Goal: Find specific page/section: Find specific page/section

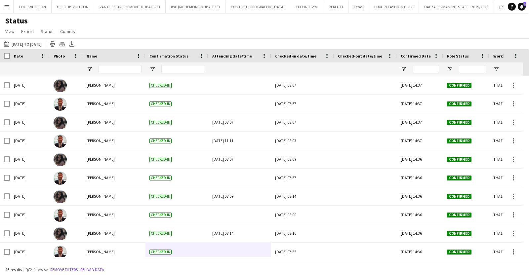
click at [10, 8] on button "Menu" at bounding box center [6, 6] width 13 height 13
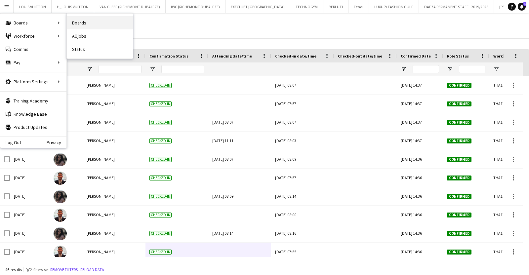
click at [106, 24] on link "Boards" at bounding box center [100, 22] width 66 height 13
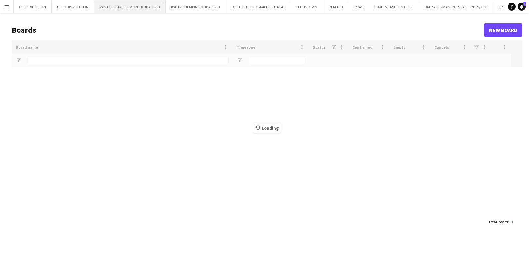
type input "***"
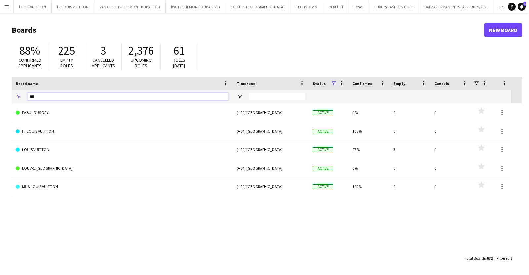
drag, startPoint x: 46, startPoint y: 97, endPoint x: 12, endPoint y: 97, distance: 34.4
click at [12, 97] on div "***" at bounding box center [122, 96] width 221 height 13
type input "******"
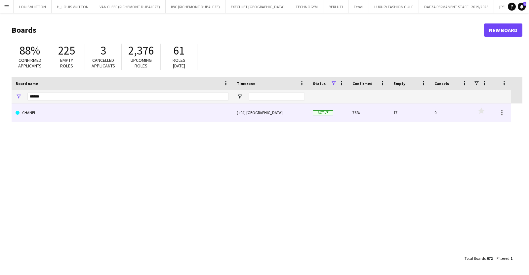
click at [73, 113] on link "CHANEL" at bounding box center [122, 112] width 213 height 19
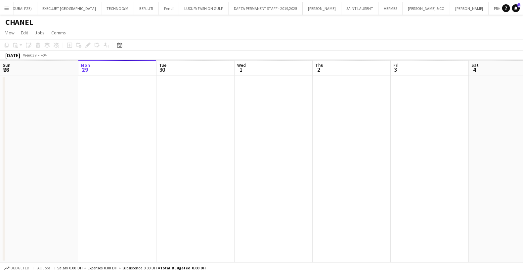
scroll to position [0, 192]
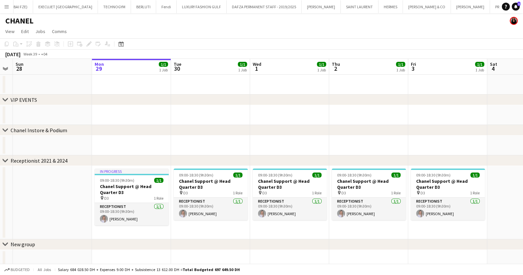
drag, startPoint x: 178, startPoint y: 120, endPoint x: 349, endPoint y: 109, distance: 171.6
click at [349, 109] on app-calendar-viewport "Fri 26 1/1 1 Job Sat 27 Sun 28 Mon 29 1/1 1 Job Tue 30 1/1 1 Job Wed 1 1/1 1 Jo…" at bounding box center [261, 215] width 523 height 313
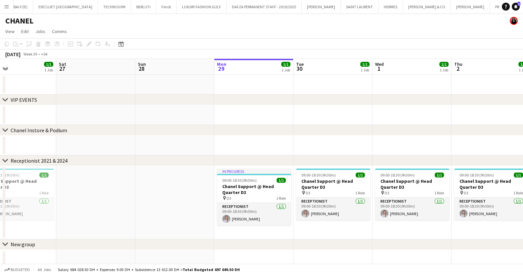
drag, startPoint x: 215, startPoint y: 114, endPoint x: 408, endPoint y: 118, distance: 193.0
click at [408, 118] on app-calendar-viewport "Wed 24 1/1 1 Job Thu 25 1/1 1 Job Fri 26 1/1 1 Job Sat 27 Sun 28 Mon 29 1/1 1 J…" at bounding box center [261, 215] width 523 height 313
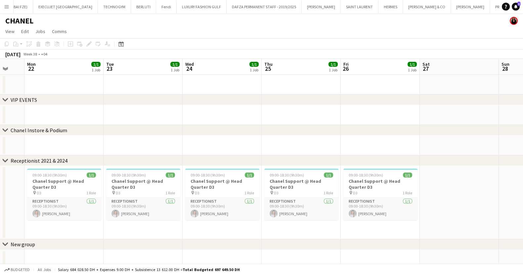
drag, startPoint x: 302, startPoint y: 114, endPoint x: 452, endPoint y: 121, distance: 150.2
click at [452, 121] on app-calendar-viewport "Sat 20 Sun 21 Mon 22 1/1 1 Job Tue 23 1/1 1 Job Wed 24 1/1 1 Job Thu 25 1/1 1 J…" at bounding box center [261, 215] width 523 height 313
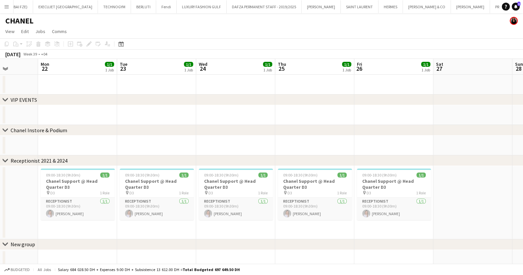
drag, startPoint x: 238, startPoint y: 118, endPoint x: 407, endPoint y: 119, distance: 168.6
click at [407, 119] on app-calendar-viewport "Fri 19 0/1 1 Job Sat 20 Sun 21 Mon 22 1/1 1 Job Tue 23 1/1 1 Job Wed 24 1/1 1 J…" at bounding box center [261, 215] width 523 height 313
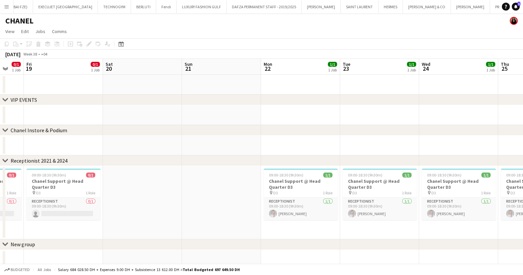
drag, startPoint x: 193, startPoint y: 117, endPoint x: 377, endPoint y: 113, distance: 183.5
click at [377, 113] on app-calendar-viewport "Wed 17 0/1 1 Job Thu 18 0/1 1 Job Fri 19 0/1 1 Job Sat 20 Sun 21 Mon 22 1/1 1 J…" at bounding box center [261, 215] width 523 height 313
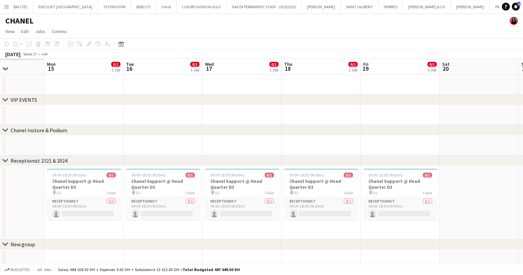
drag, startPoint x: 373, startPoint y: 105, endPoint x: 456, endPoint y: 107, distance: 82.7
click at [456, 107] on app-calendar-viewport "Fri 12 Sat 13 Sun 14 Mon 15 0/1 1 Job Tue 16 0/1 1 Job Wed 17 0/1 1 Job Thu 18 …" at bounding box center [261, 215] width 523 height 313
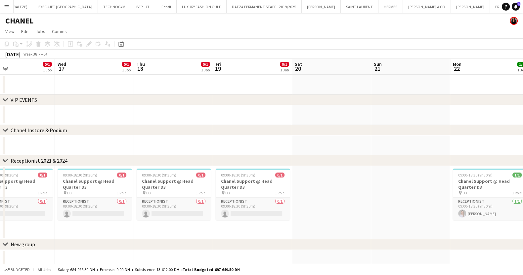
drag, startPoint x: 313, startPoint y: 113, endPoint x: 109, endPoint y: 143, distance: 206.1
click at [109, 143] on app-calendar-viewport "Sat 13 Sun 14 Mon 15 0/1 1 Job Tue 16 0/1 1 Job Wed 17 0/1 1 Job Thu 18 0/1 1 J…" at bounding box center [261, 215] width 523 height 313
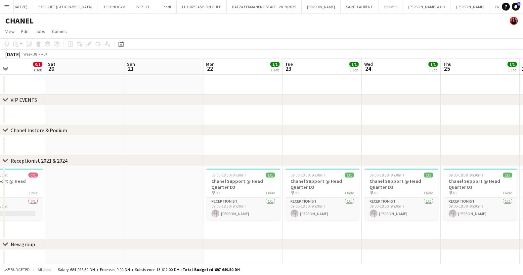
scroll to position [0, 241]
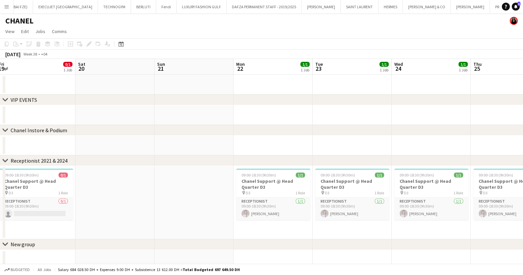
drag, startPoint x: 322, startPoint y: 133, endPoint x: 237, endPoint y: 142, distance: 85.7
click at [237, 142] on app-calendar-viewport "Tue 16 0/1 1 Job Wed 17 0/1 1 Job Thu 18 0/1 1 Job Fri 19 0/1 1 Job Sat 20 Sun …" at bounding box center [261, 215] width 523 height 313
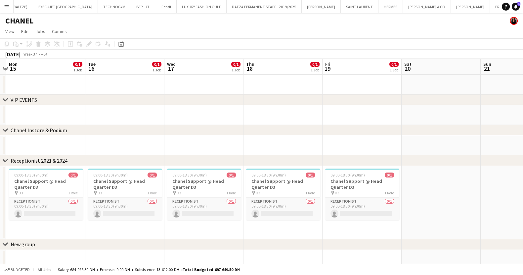
drag, startPoint x: 198, startPoint y: 204, endPoint x: 528, endPoint y: 179, distance: 331.1
click at [523, 179] on html "Menu Boards Boards Boards All jobs Status Workforce Workforce My Workforce Recr…" at bounding box center [261, 191] width 523 height 383
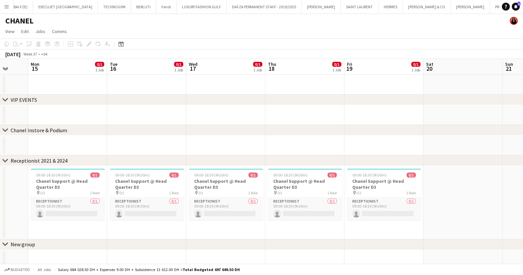
drag, startPoint x: 171, startPoint y: 195, endPoint x: 248, endPoint y: 185, distance: 77.6
click at [248, 185] on app-calendar-viewport "Fri 12 1/1 1 Job Sat 13 Sun 14 Mon 15 0/1 1 Job Tue 16 0/1 1 Job Wed 17 0/1 1 J…" at bounding box center [261, 215] width 523 height 313
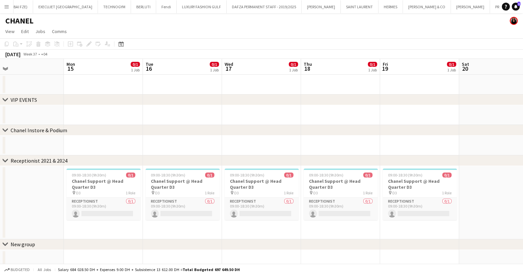
drag, startPoint x: 477, startPoint y: 194, endPoint x: 528, endPoint y: 174, distance: 55.1
click at [523, 174] on html "Menu Boards Boards Boards All jobs Status Workforce Workforce My Workforce Recr…" at bounding box center [261, 191] width 523 height 383
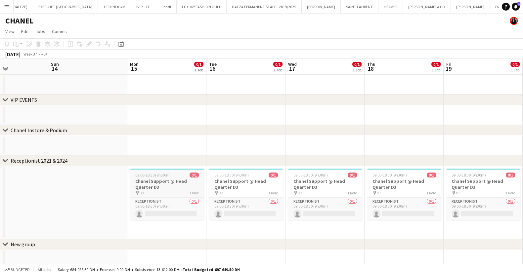
drag, startPoint x: 216, startPoint y: 197, endPoint x: 427, endPoint y: 180, distance: 211.5
click at [432, 180] on app-calendar-viewport "Thu 11 1/1 1 Job Fri 12 1/1 1 Job Sat 13 Sun 14 Mon 15 0/1 1 Job Tue 16 0/1 1 J…" at bounding box center [261, 215] width 523 height 313
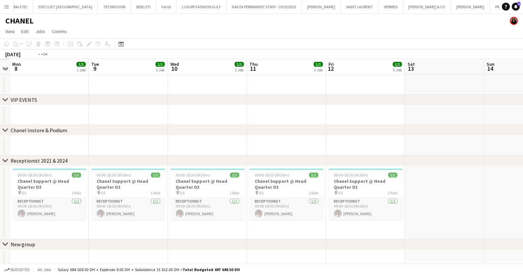
drag, startPoint x: 367, startPoint y: 177, endPoint x: 374, endPoint y: 177, distance: 7.3
click at [374, 177] on app-calendar-viewport "Sat 6 Sun 7 Mon 8 1/1 1 Job Tue 9 1/1 1 Job Wed 10 1/1 1 Job Thu 11 1/1 1 Job F…" at bounding box center [261, 215] width 523 height 313
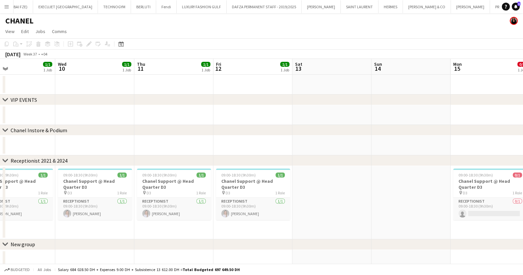
drag, startPoint x: 436, startPoint y: 179, endPoint x: 158, endPoint y: 201, distance: 279.4
click at [88, 204] on app-calendar-viewport "Sat 6 Sun 7 Mon 8 1/1 1 Job Tue 9 1/1 1 Job Wed 10 1/1 1 Job Thu 11 1/1 1 Job F…" at bounding box center [261, 215] width 523 height 313
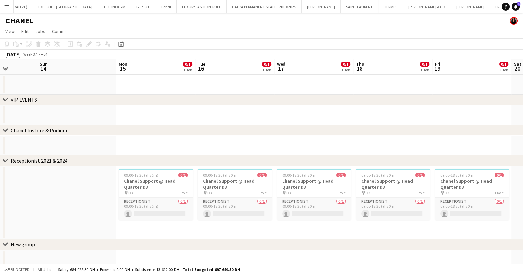
drag, startPoint x: 236, startPoint y: 194, endPoint x: 137, endPoint y: 196, distance: 99.5
click at [137, 196] on app-calendar-viewport "Thu 11 1/1 1 Job Fri 12 1/1 1 Job Sat 13 Sun 14 Mon 15 0/1 1 Job Tue 16 0/1 1 J…" at bounding box center [261, 215] width 523 height 313
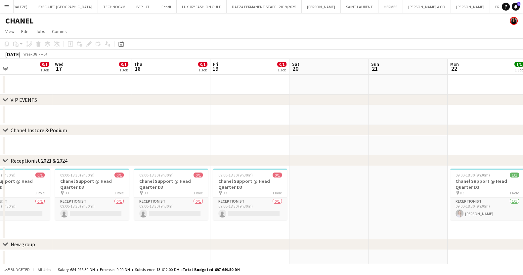
drag, startPoint x: 403, startPoint y: 184, endPoint x: 183, endPoint y: 212, distance: 221.5
click at [183, 212] on app-calendar-viewport "Sat 13 Sun 14 Mon 15 0/1 1 Job Tue 16 0/1 1 Job Wed 17 0/1 1 Job Thu 18 0/1 1 J…" at bounding box center [261, 215] width 523 height 313
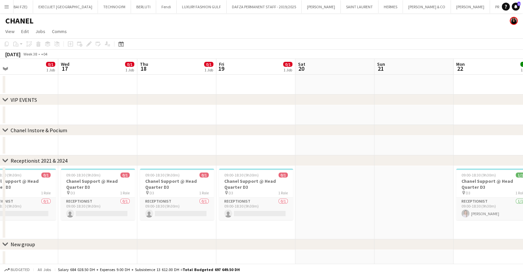
drag, startPoint x: 237, startPoint y: 212, endPoint x: 385, endPoint y: 209, distance: 148.4
click at [385, 209] on app-calendar-viewport "Sun 14 Mon 15 0/1 1 Job Tue 16 0/1 1 Job Wed 17 0/1 1 Job Thu 18 0/1 1 Job Fri …" at bounding box center [261, 215] width 523 height 313
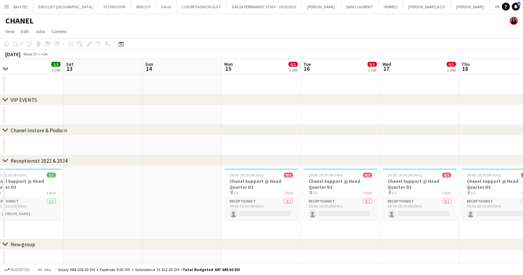
scroll to position [0, 208]
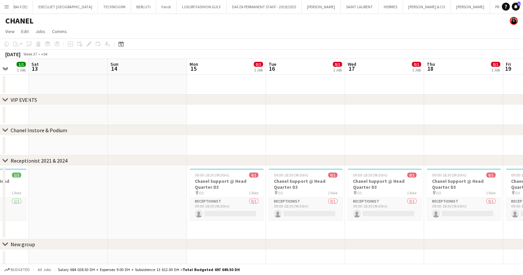
drag, startPoint x: 327, startPoint y: 203, endPoint x: 474, endPoint y: 189, distance: 147.7
click at [474, 189] on app-calendar-viewport "Wed 10 1/1 1 Job Thu 11 1/1 1 Job Fri 12 1/1 1 Job Sat 13 Sun 14 Mon 15 0/1 1 J…" at bounding box center [261, 215] width 523 height 313
